Goal: Task Accomplishment & Management: Manage account settings

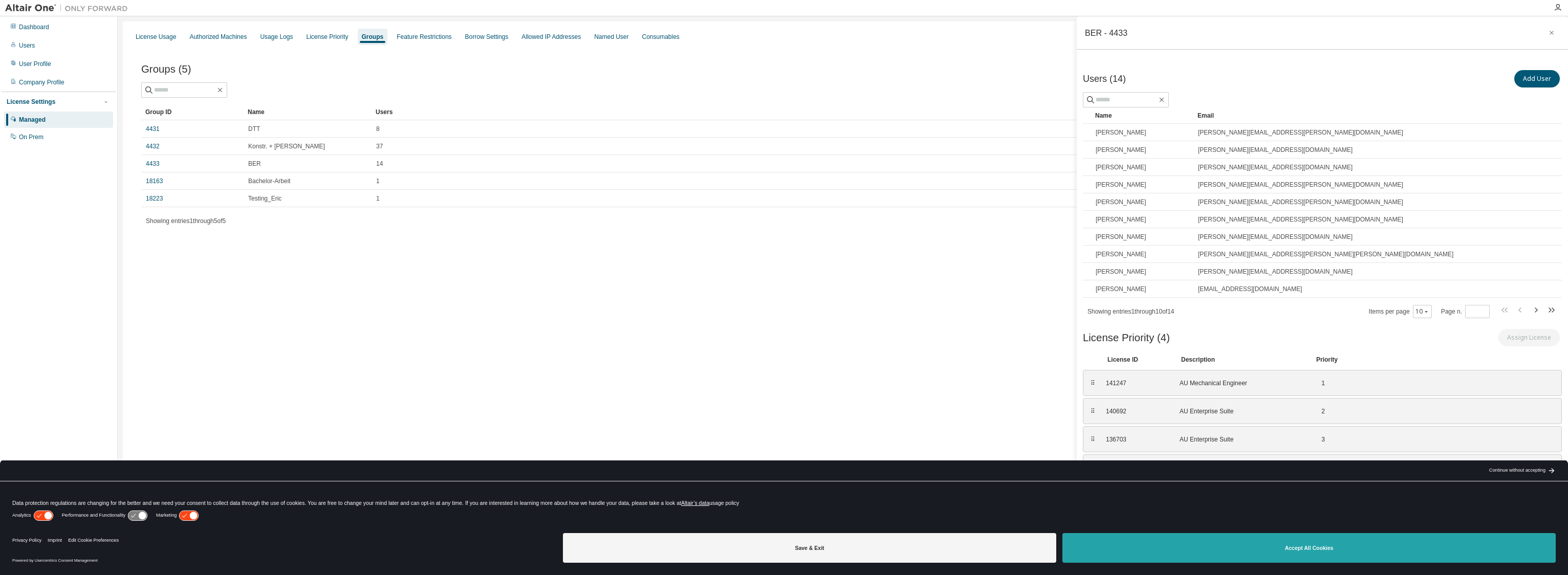
click at [780, 550] on button "Accept All Cookies" at bounding box center [1308, 548] width 493 height 29
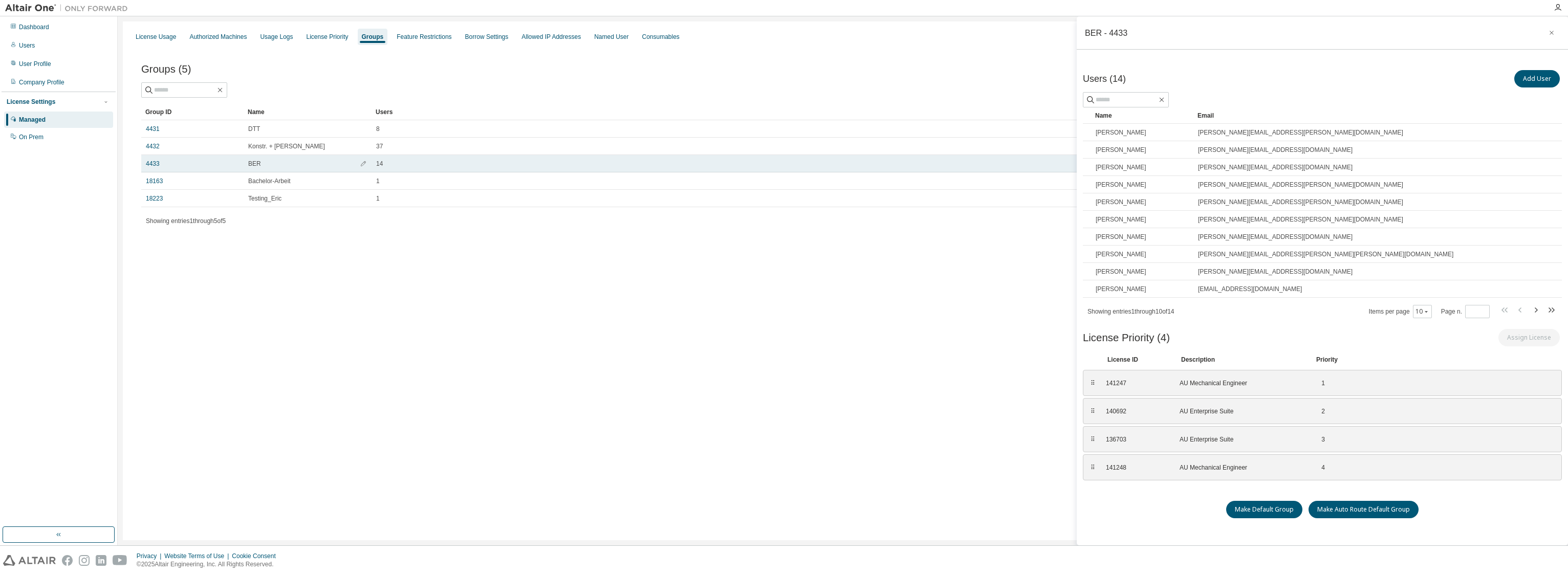
click at [219, 161] on div "4433" at bounding box center [192, 164] width 93 height 8
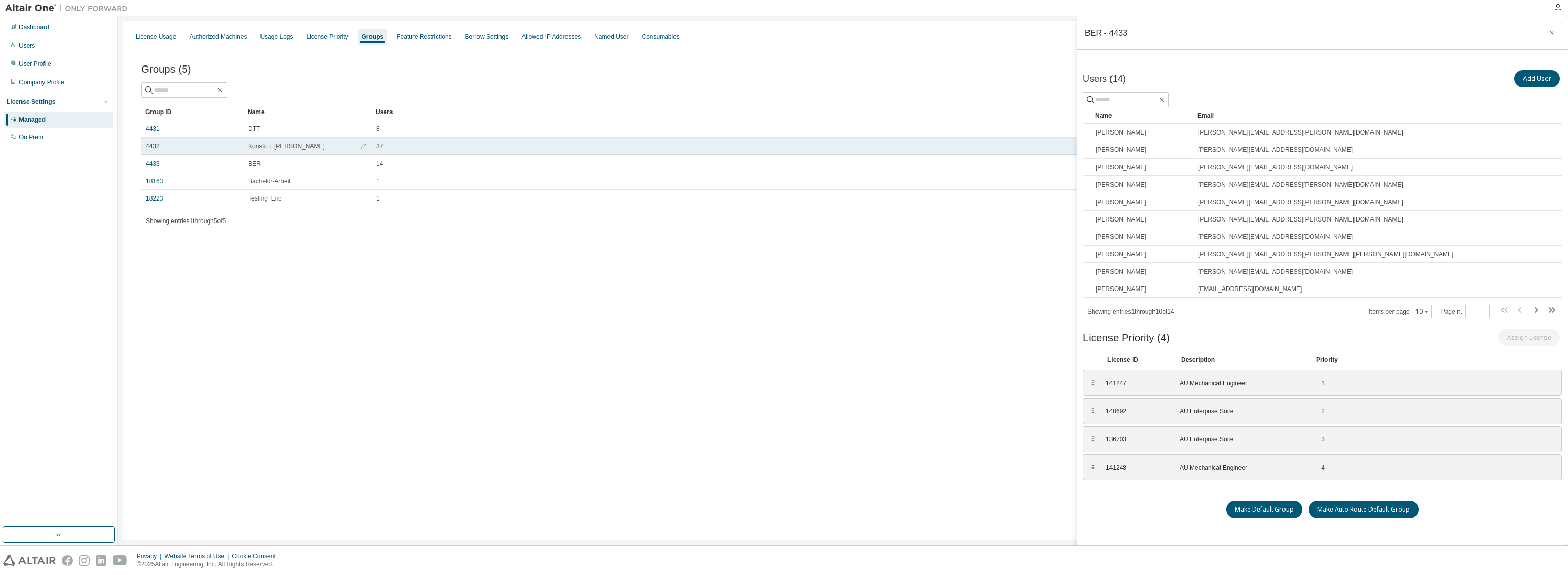
click at [433, 148] on div "37" at bounding box center [946, 146] width 1139 height 8
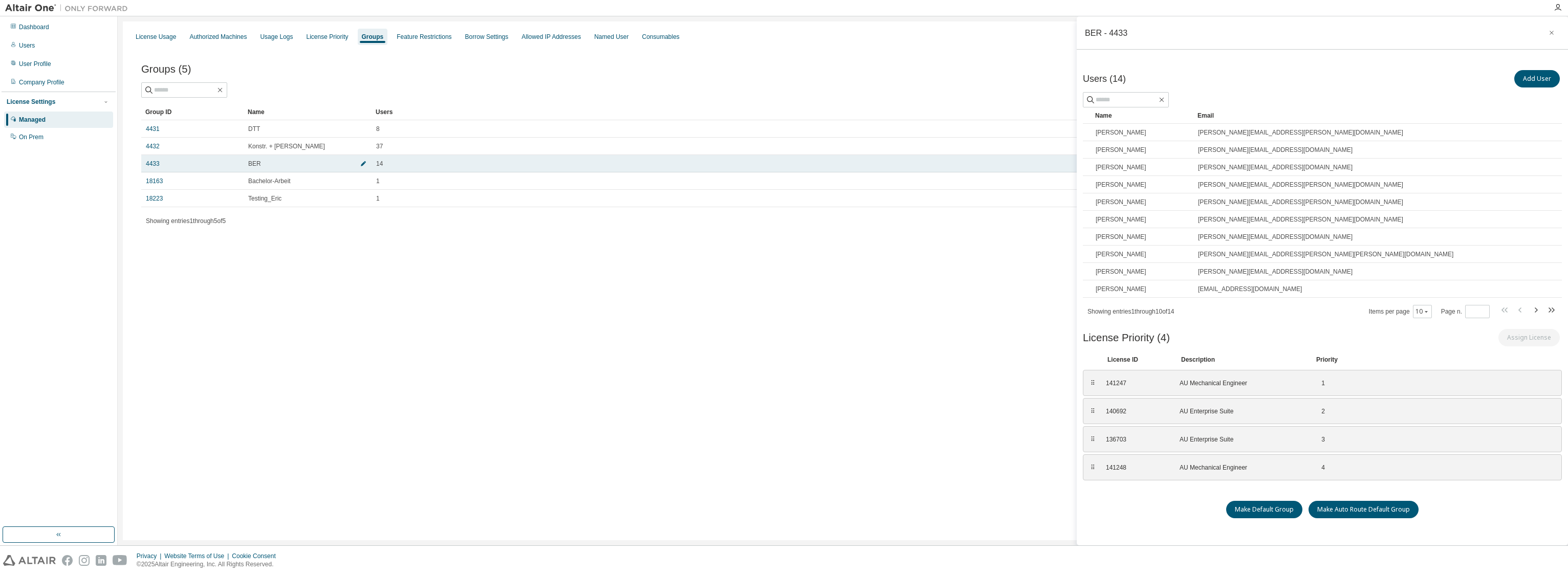
click at [367, 166] on button "button" at bounding box center [363, 164] width 17 height 17
click at [366, 168] on span "button" at bounding box center [363, 166] width 7 height 8
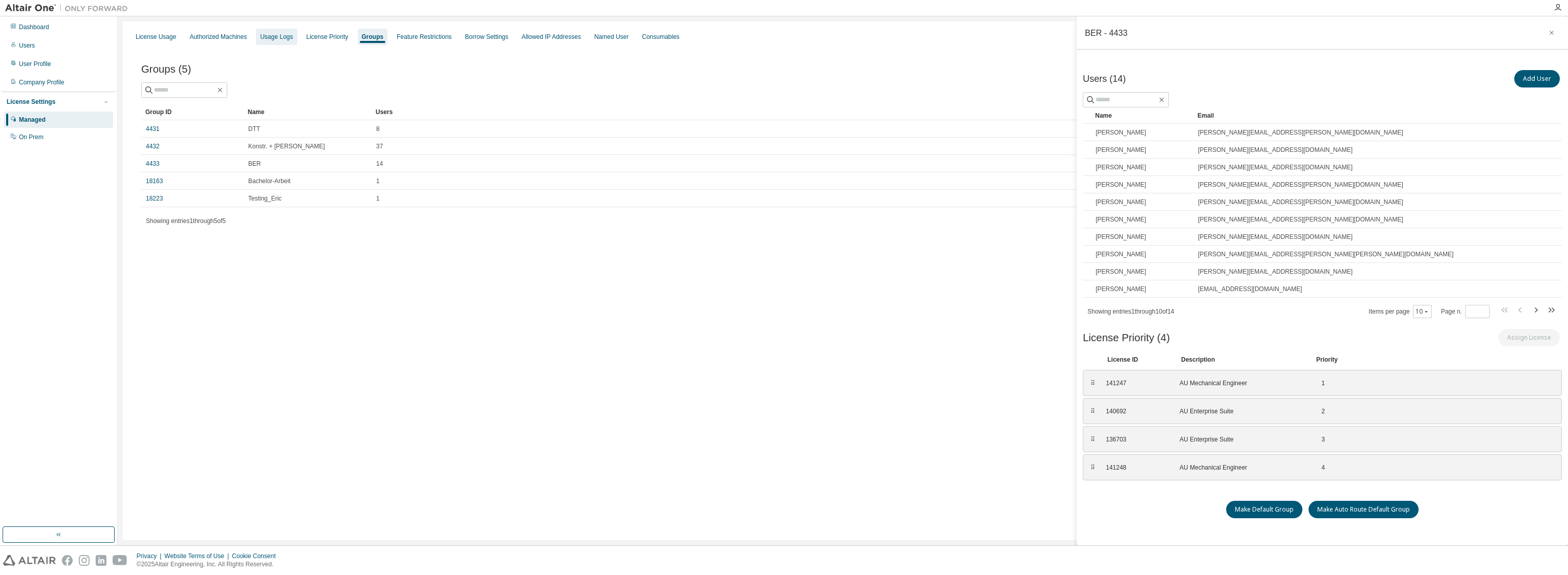
click at [270, 32] on div "Usage Logs" at bounding box center [276, 37] width 41 height 17
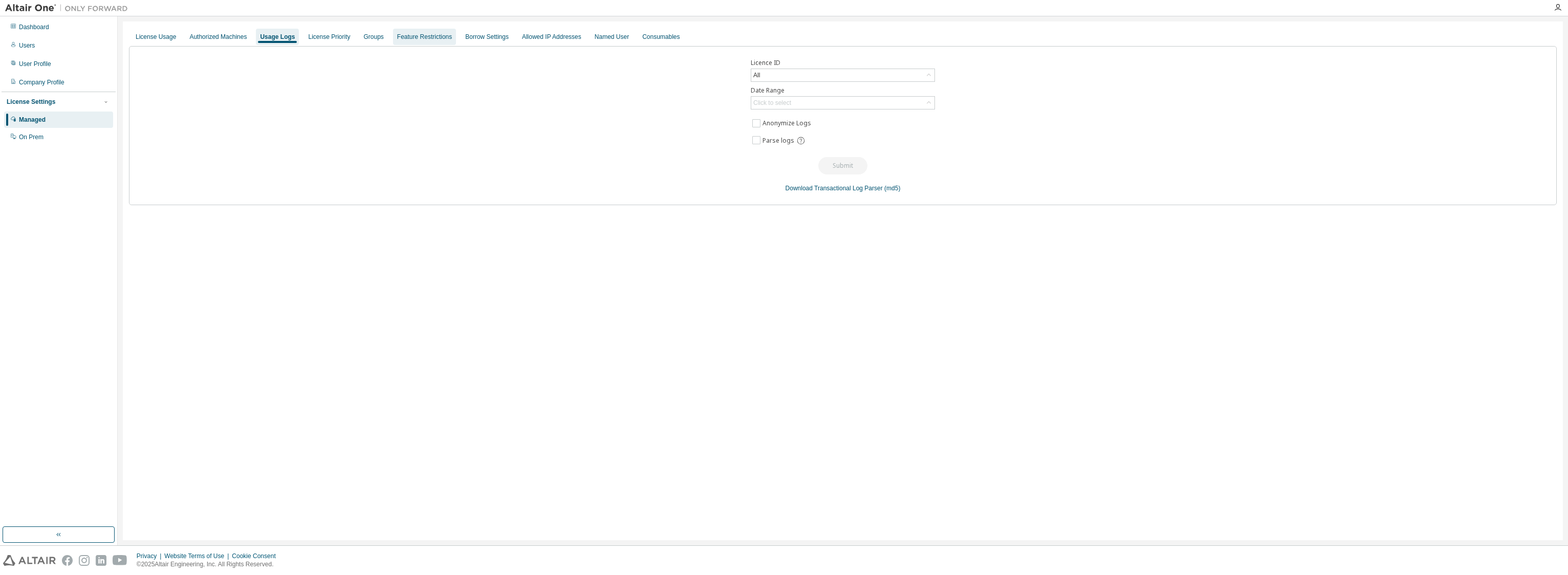
click at [399, 43] on div "Feature Restrictions" at bounding box center [424, 37] width 63 height 17
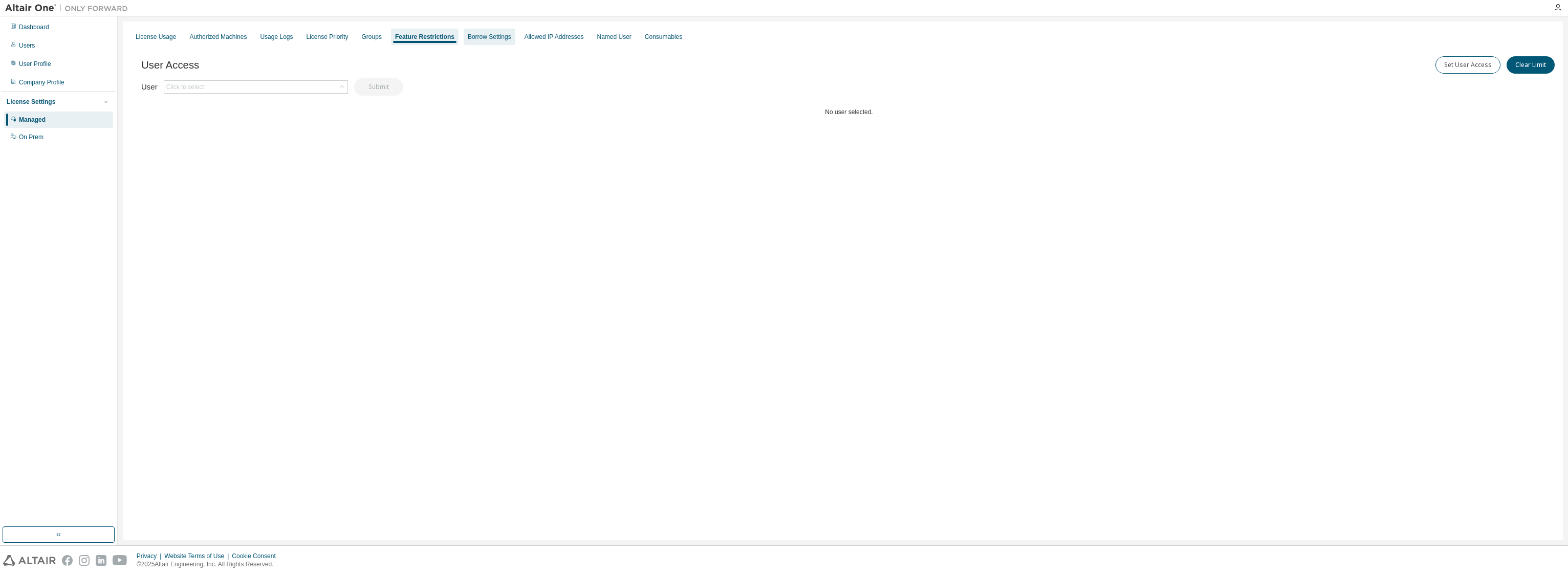
click at [487, 43] on div "Borrow Settings" at bounding box center [489, 37] width 52 height 17
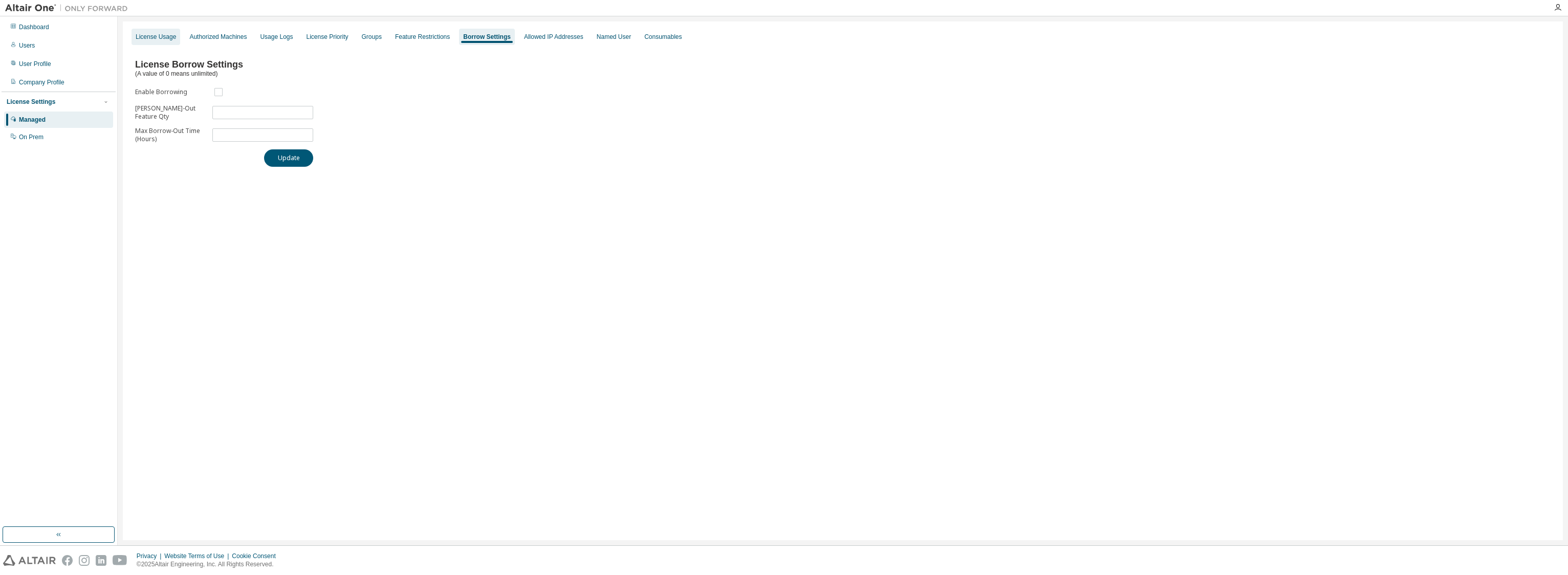
click at [158, 40] on div "License Usage" at bounding box center [156, 37] width 40 height 8
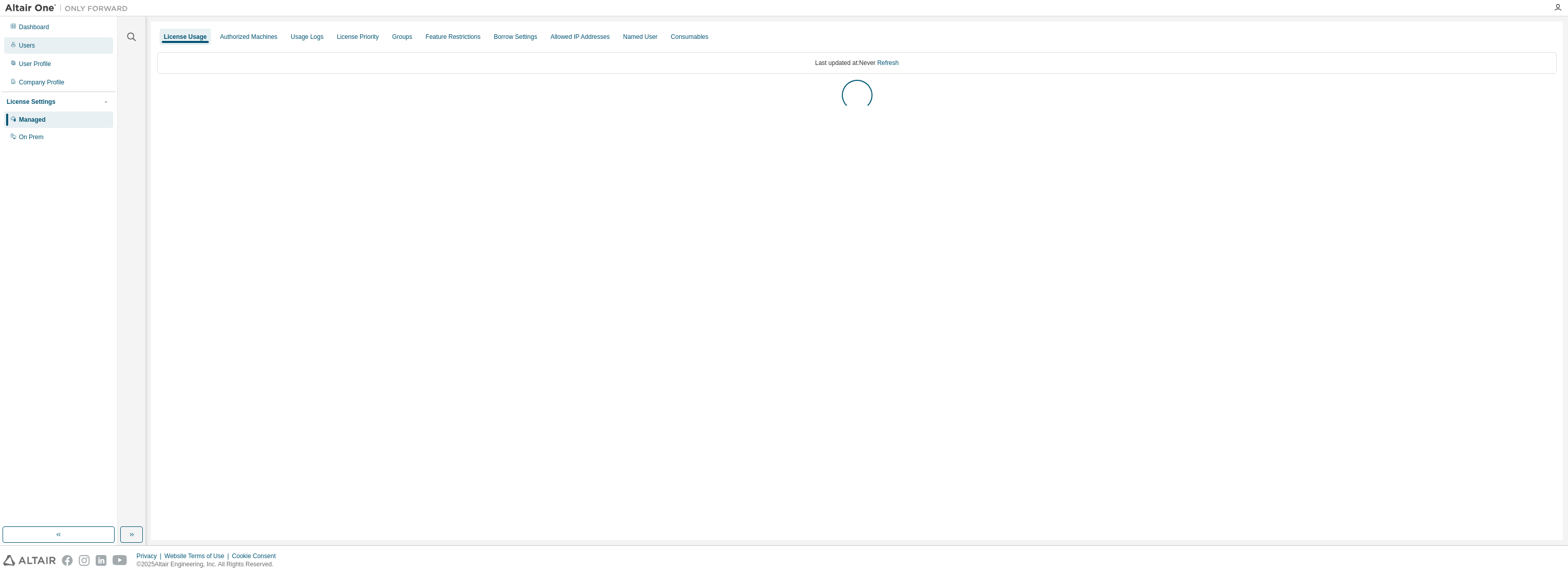
click at [54, 45] on div "Users" at bounding box center [58, 45] width 109 height 17
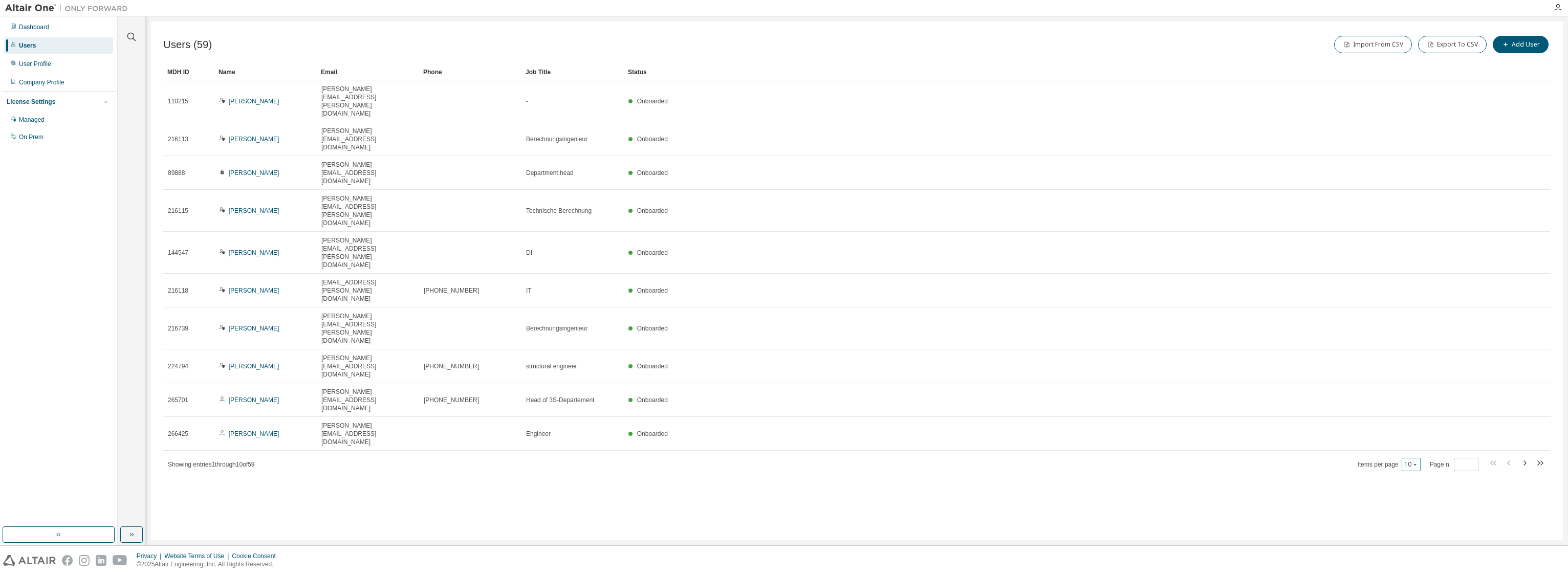
click at [780, 465] on icon "button" at bounding box center [1415, 465] width 3 height 2
click at [780, 328] on div "100" at bounding box center [1443, 330] width 82 height 12
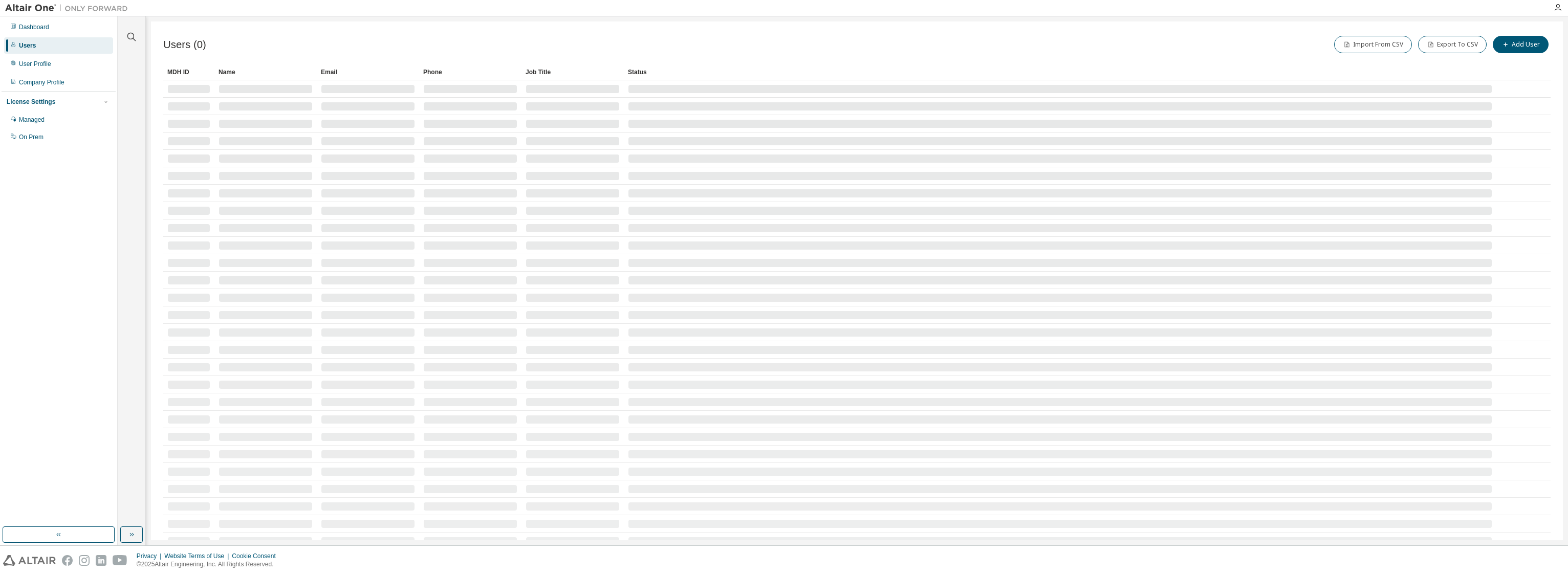
type button "100"
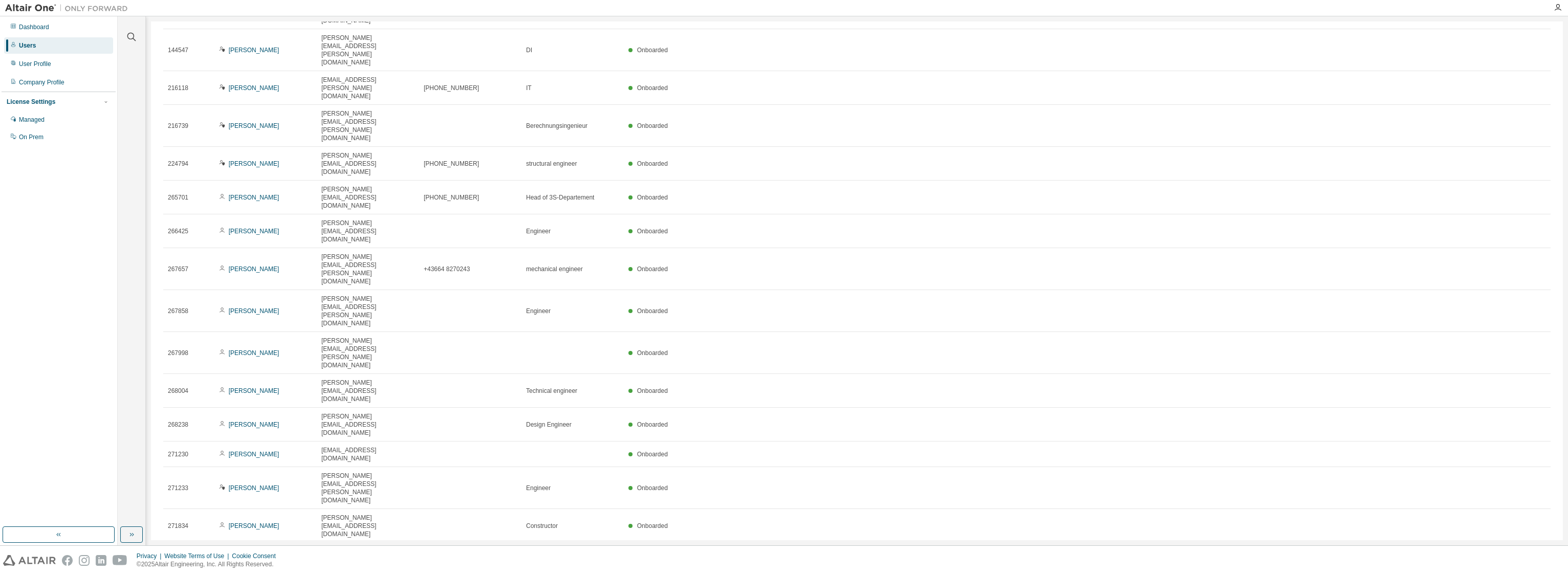
scroll to position [254, 0]
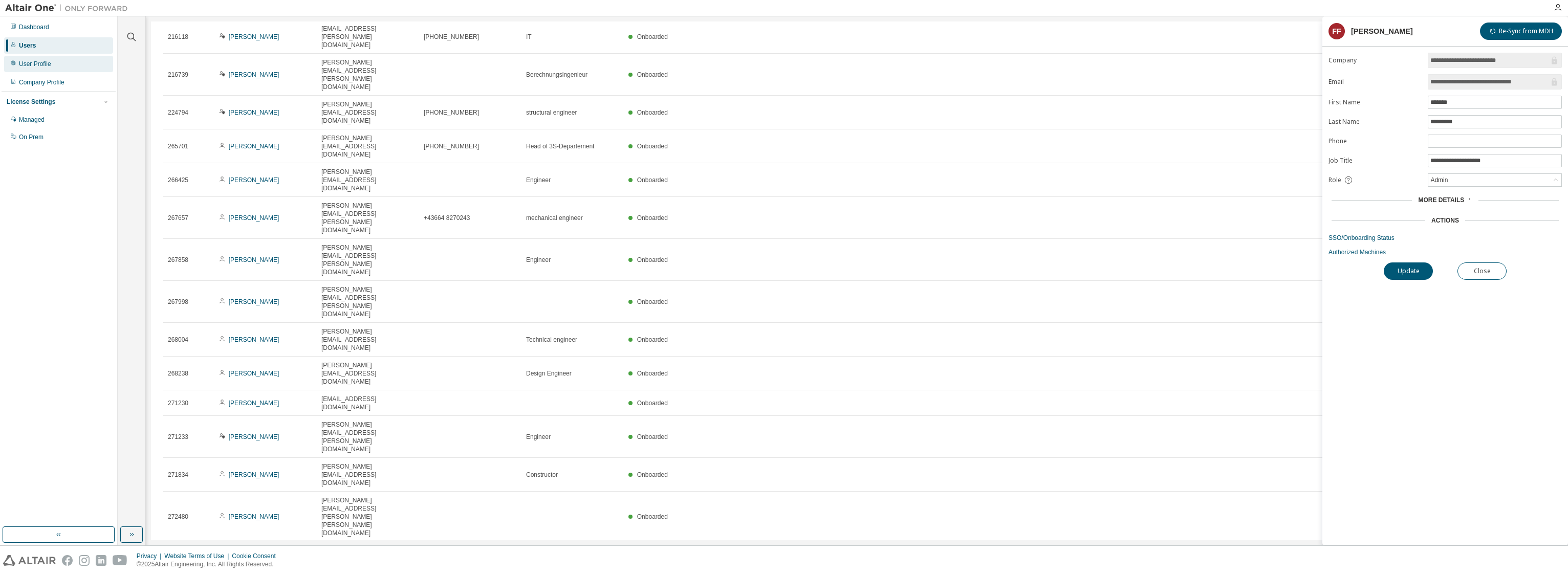
click at [49, 64] on div "User Profile" at bounding box center [35, 64] width 33 height 8
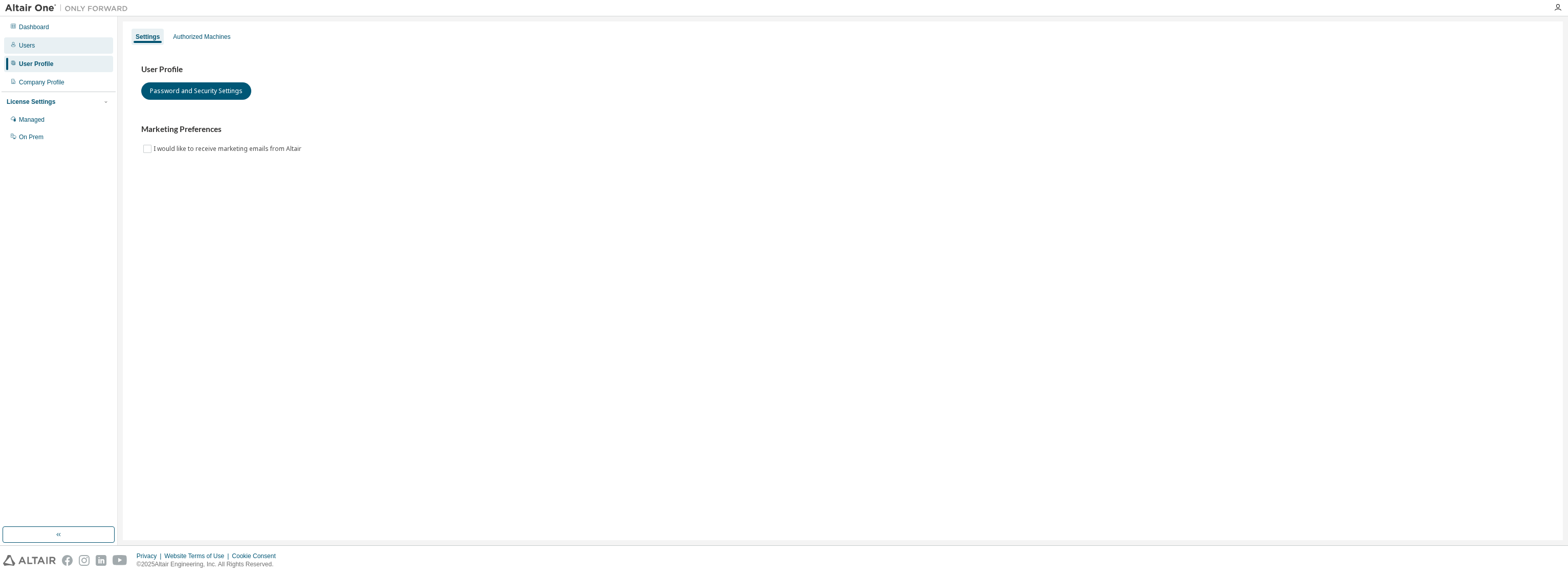
click at [64, 43] on div "Users" at bounding box center [58, 45] width 109 height 17
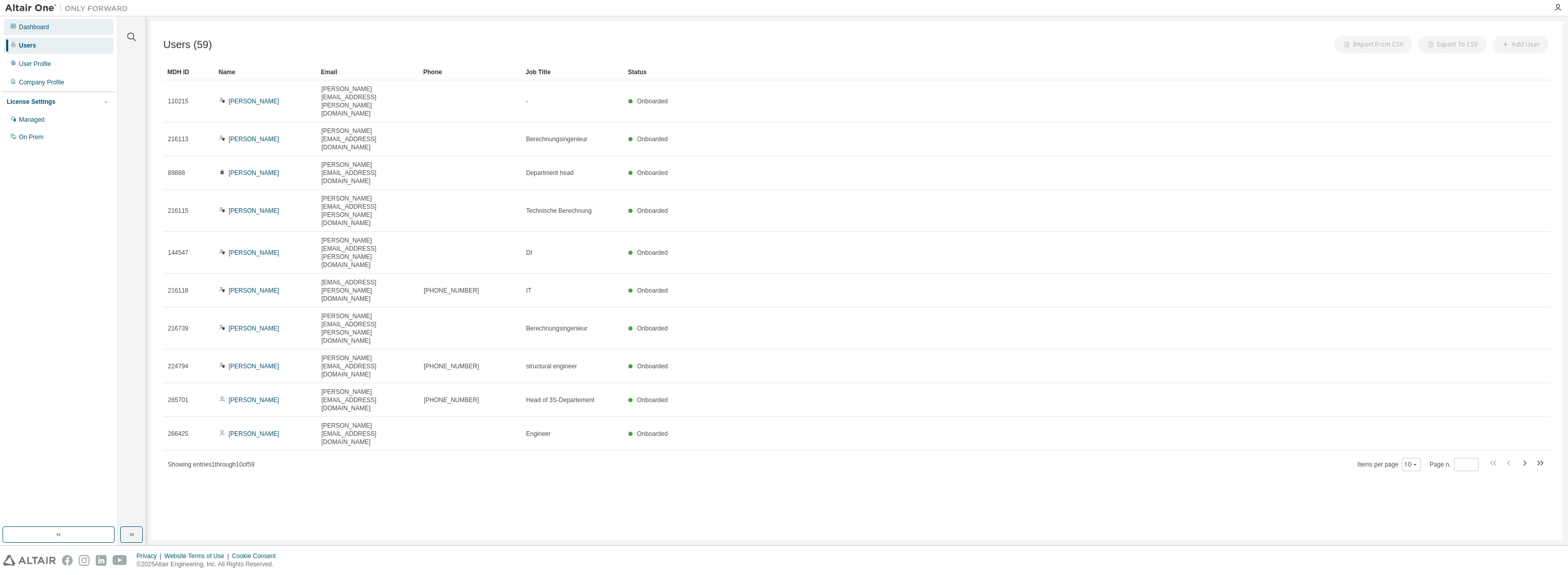
click at [50, 21] on div "Dashboard" at bounding box center [58, 27] width 109 height 17
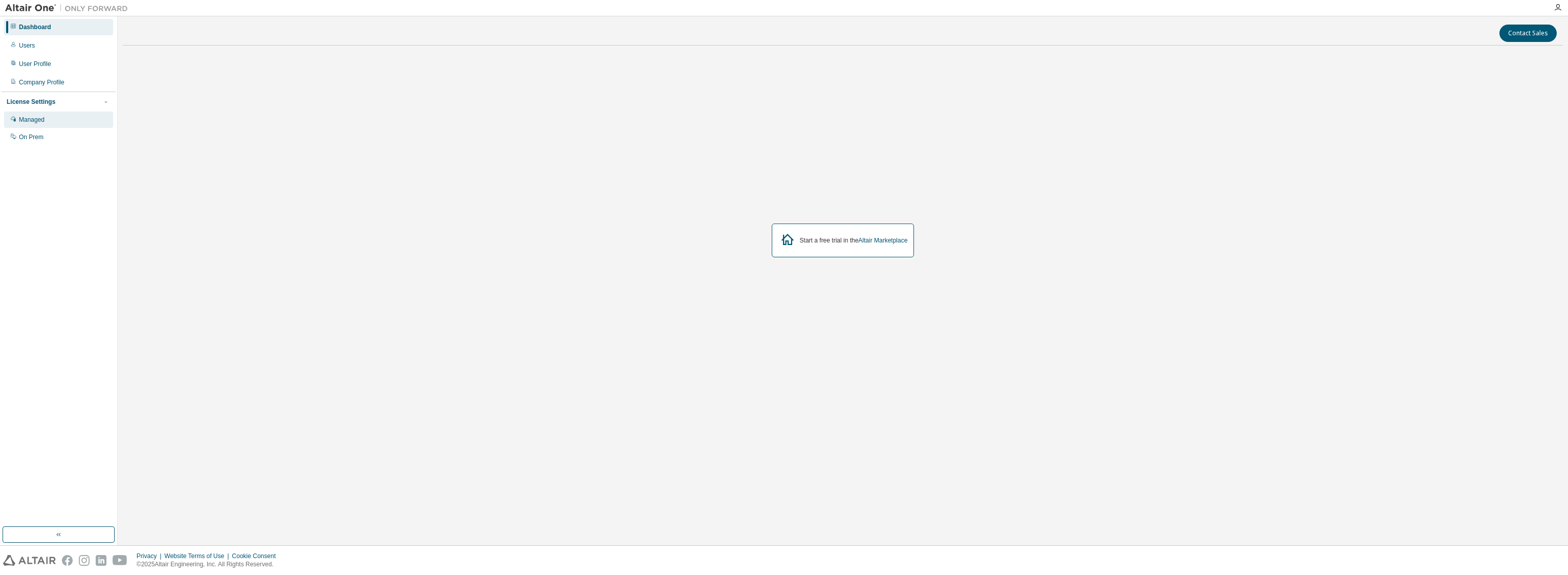
click at [41, 118] on div "Managed" at bounding box center [32, 120] width 25 height 8
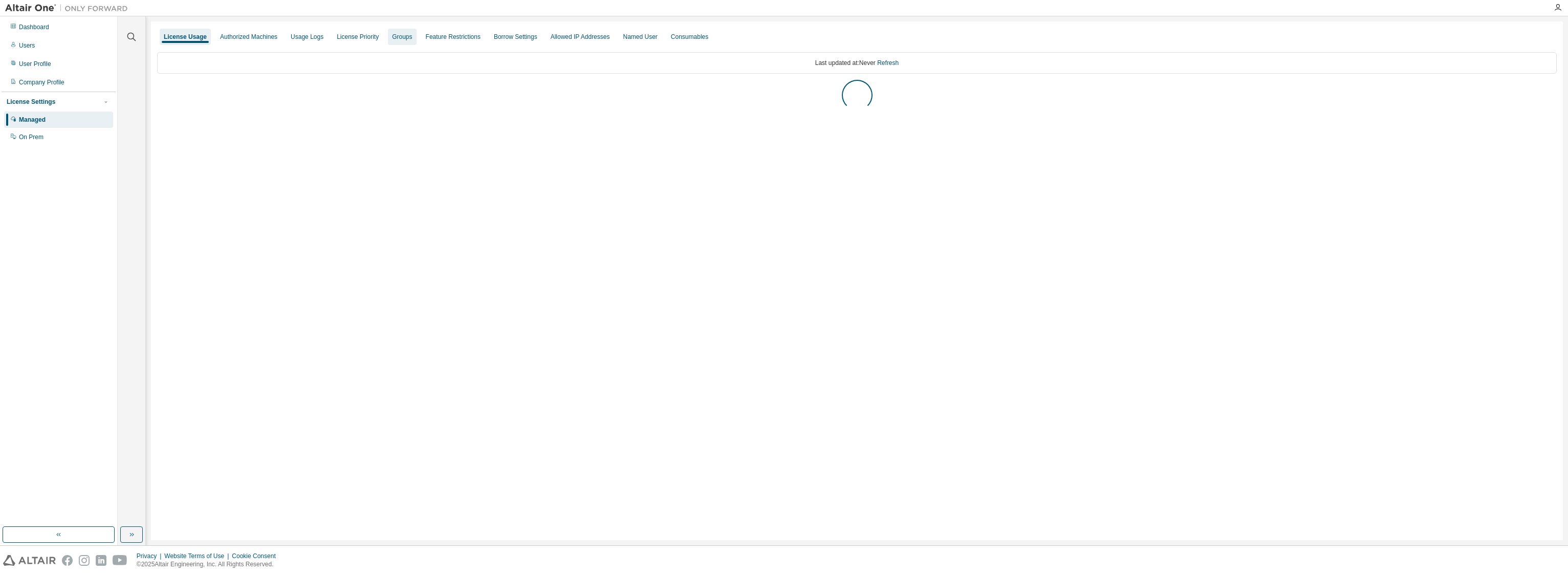
click at [388, 35] on div "Groups" at bounding box center [402, 37] width 28 height 17
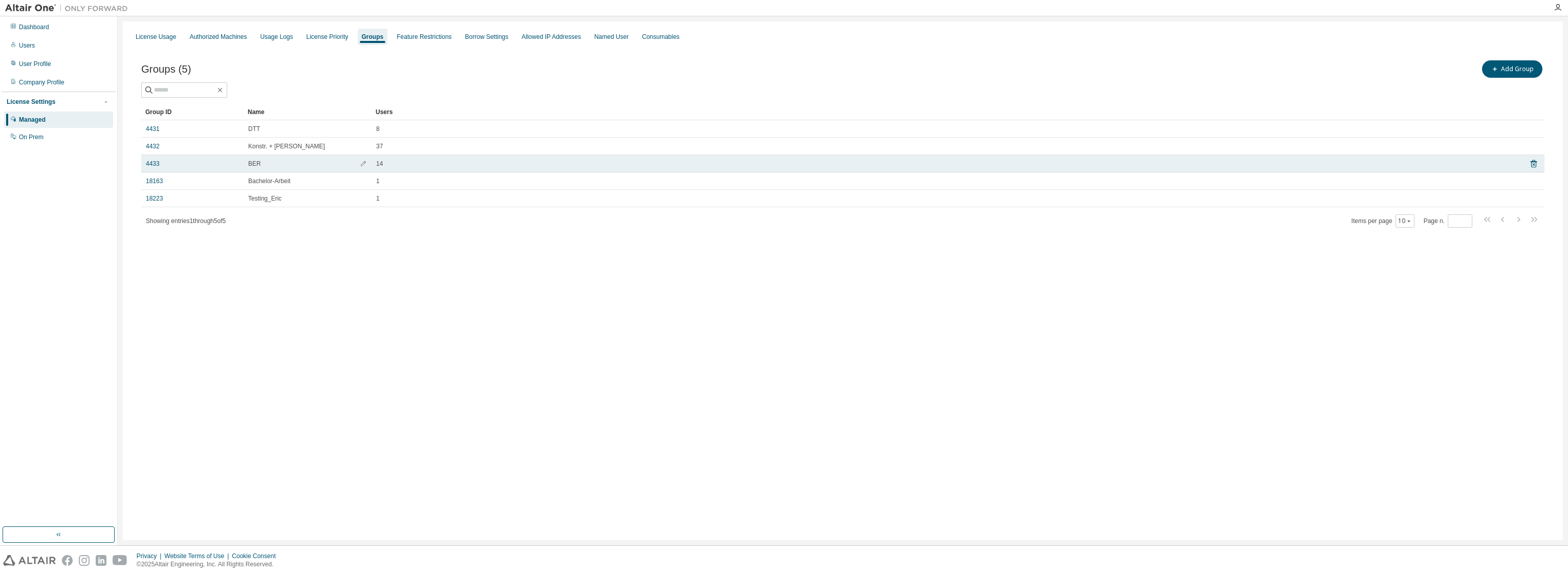
click at [298, 164] on div "BER" at bounding box center [308, 164] width 119 height 8
click at [148, 165] on link "4433" at bounding box center [152, 164] width 13 height 8
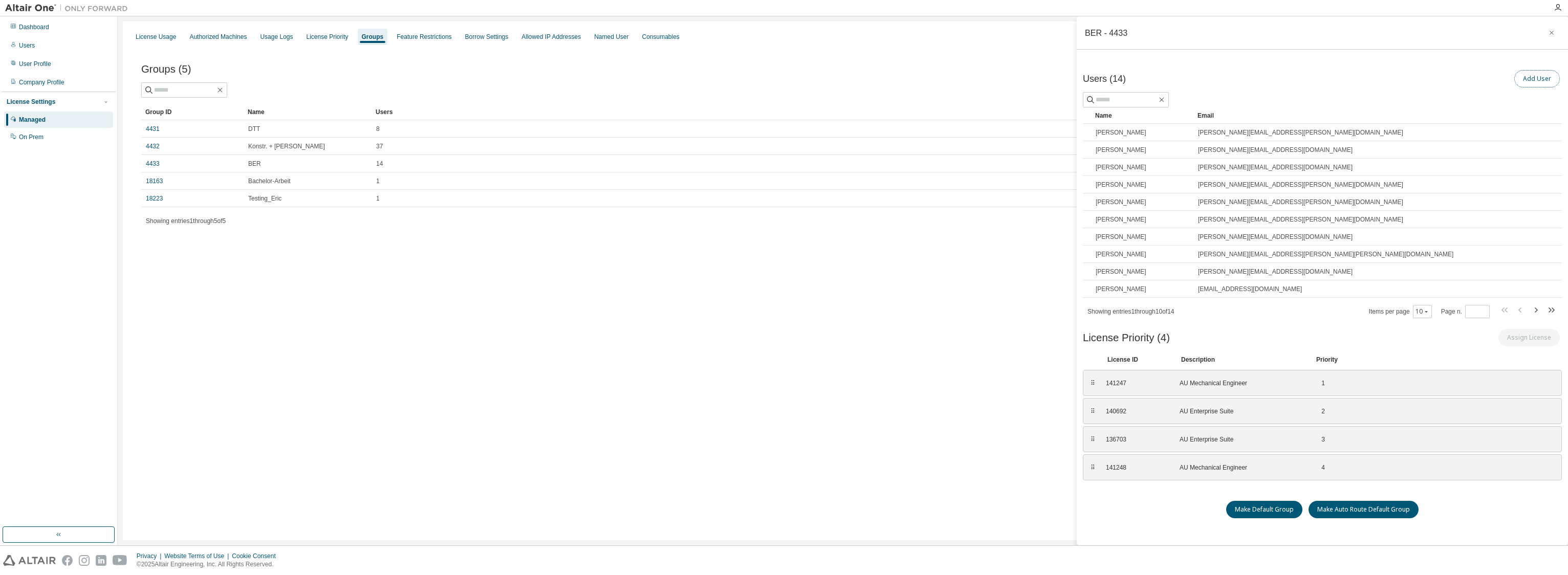
click at [780, 76] on button "Add User" at bounding box center [1536, 79] width 45 height 17
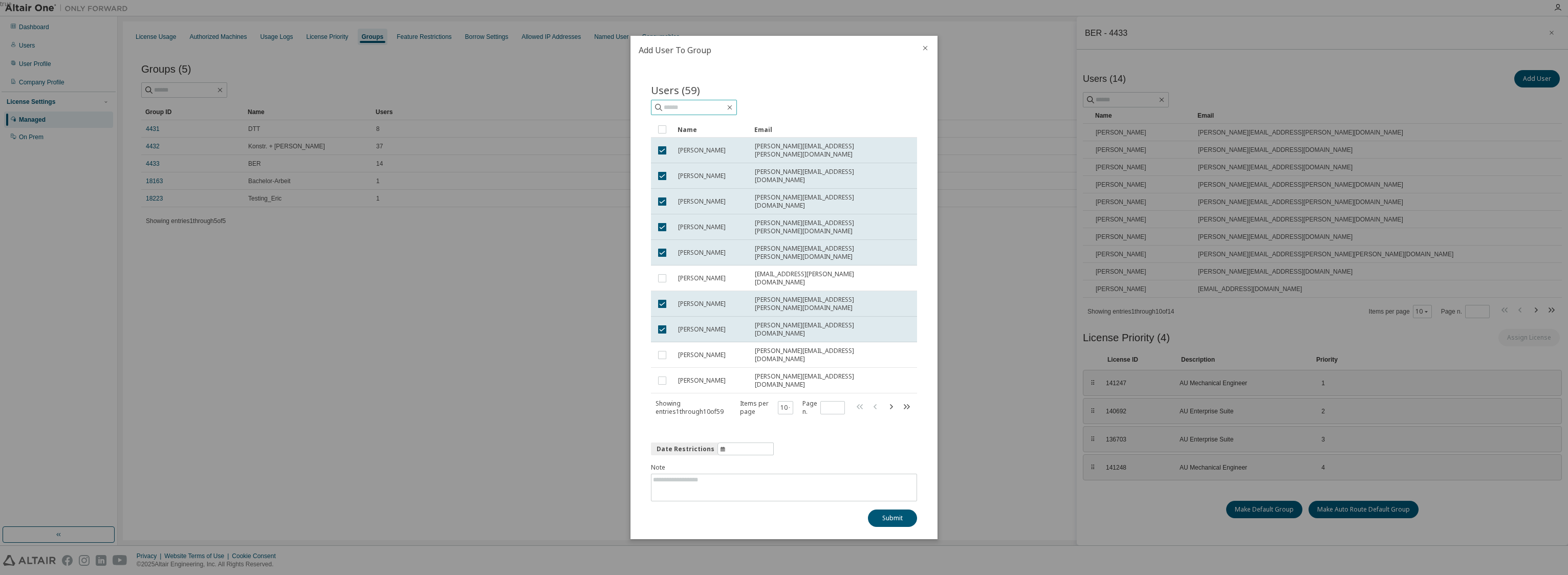
click at [695, 113] on input "text" at bounding box center [694, 107] width 61 height 10
type input "******"
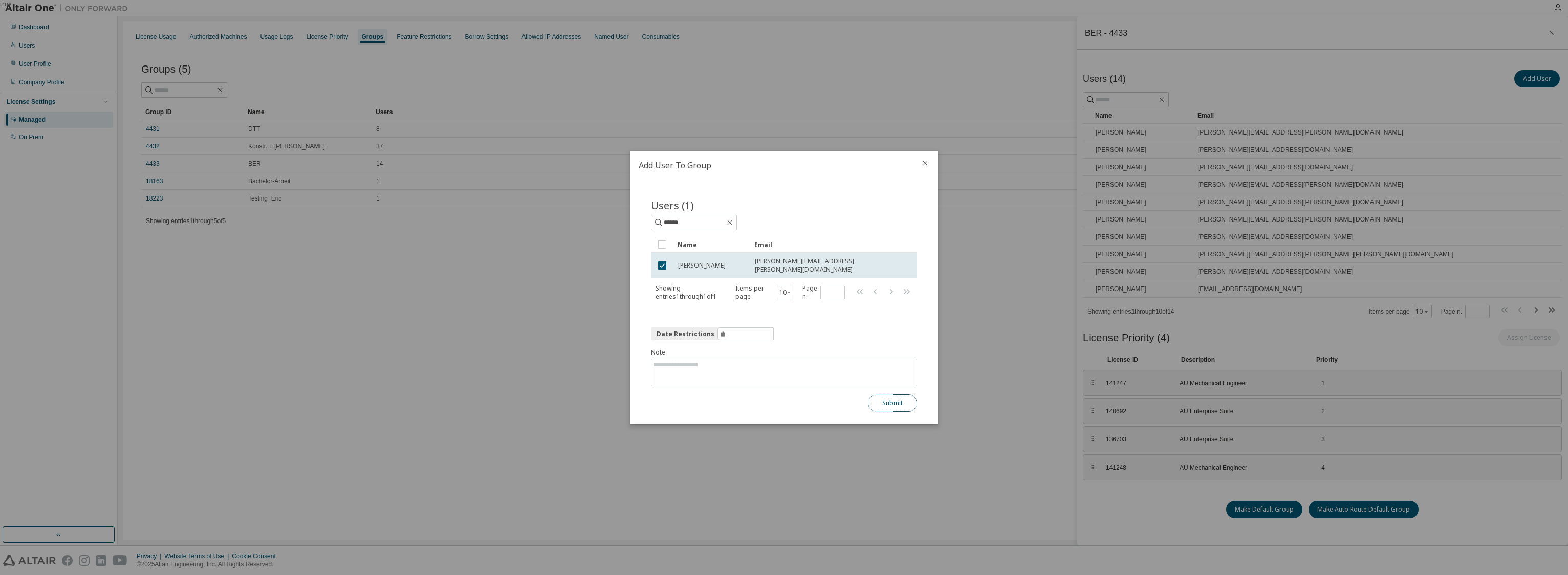
click at [780, 398] on button "Submit" at bounding box center [892, 403] width 49 height 17
